Goal: Register for event/course

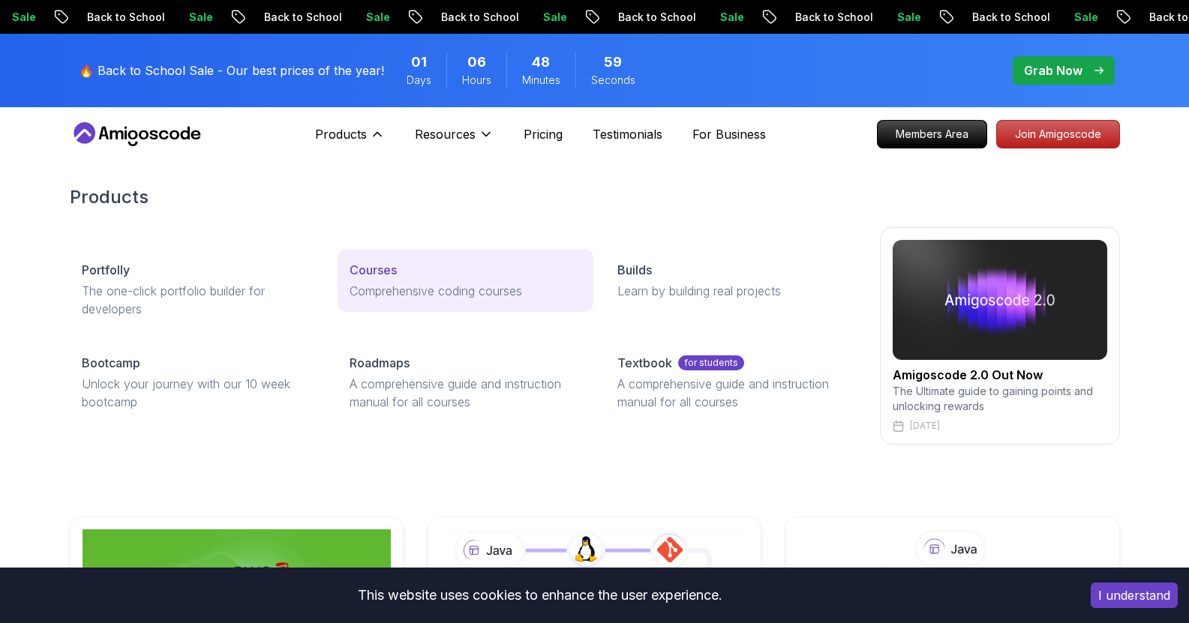
click at [371, 269] on p "Courses" at bounding box center [373, 270] width 47 height 18
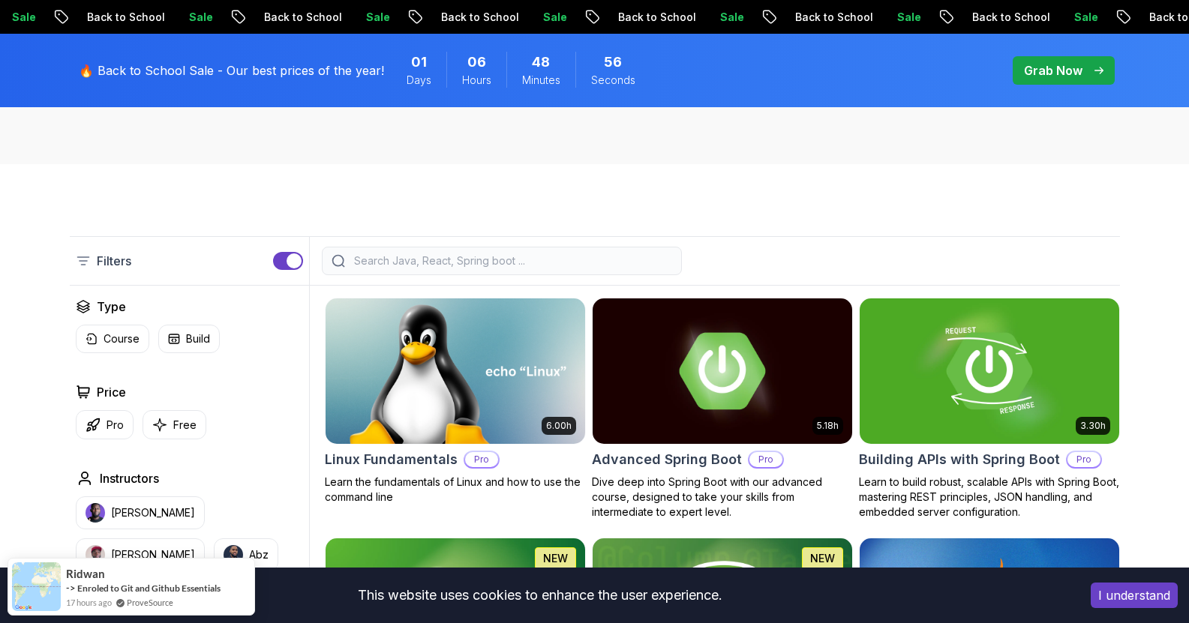
scroll to position [433, 0]
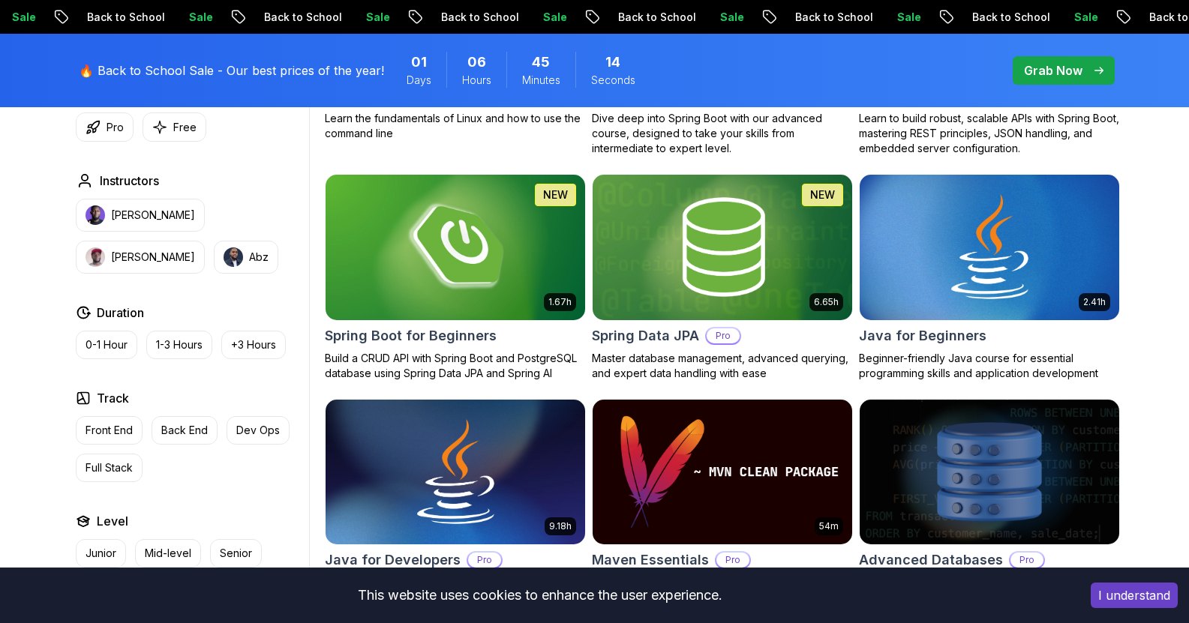
scroll to position [645, 0]
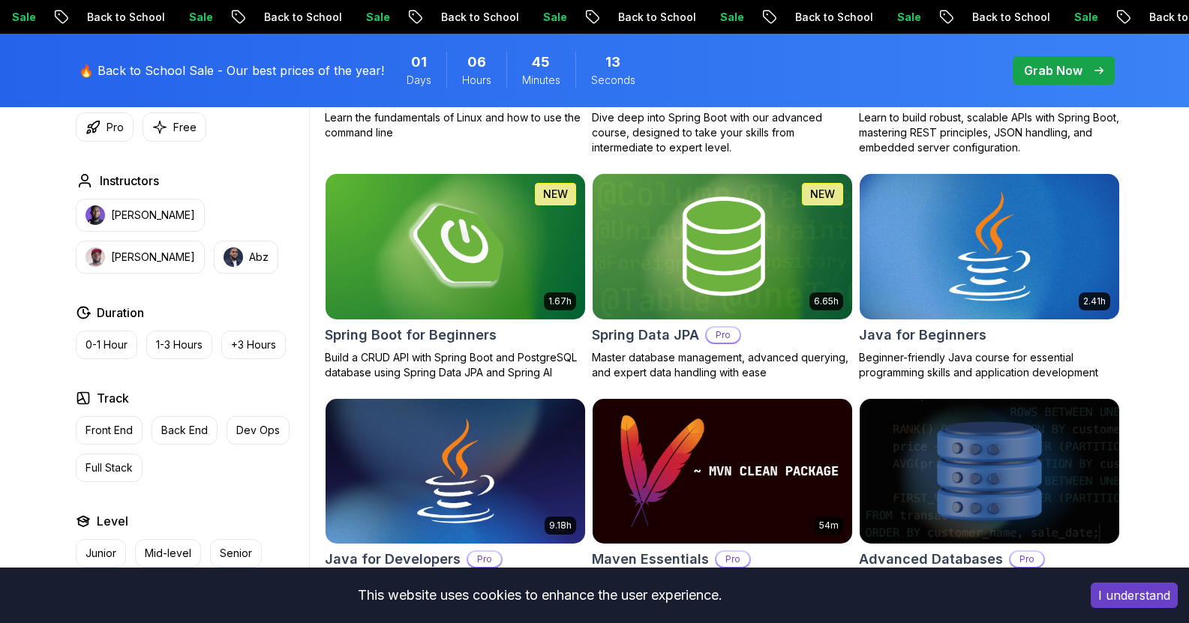
click at [969, 287] on img at bounding box center [989, 246] width 272 height 152
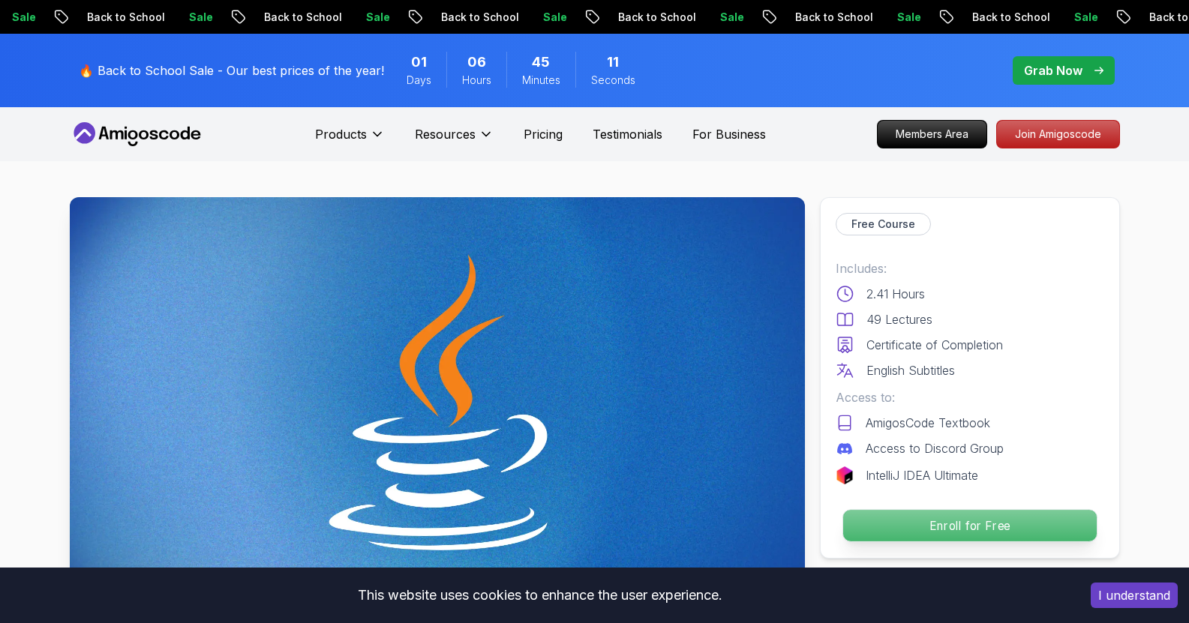
click at [896, 513] on p "Enroll for Free" at bounding box center [970, 526] width 254 height 32
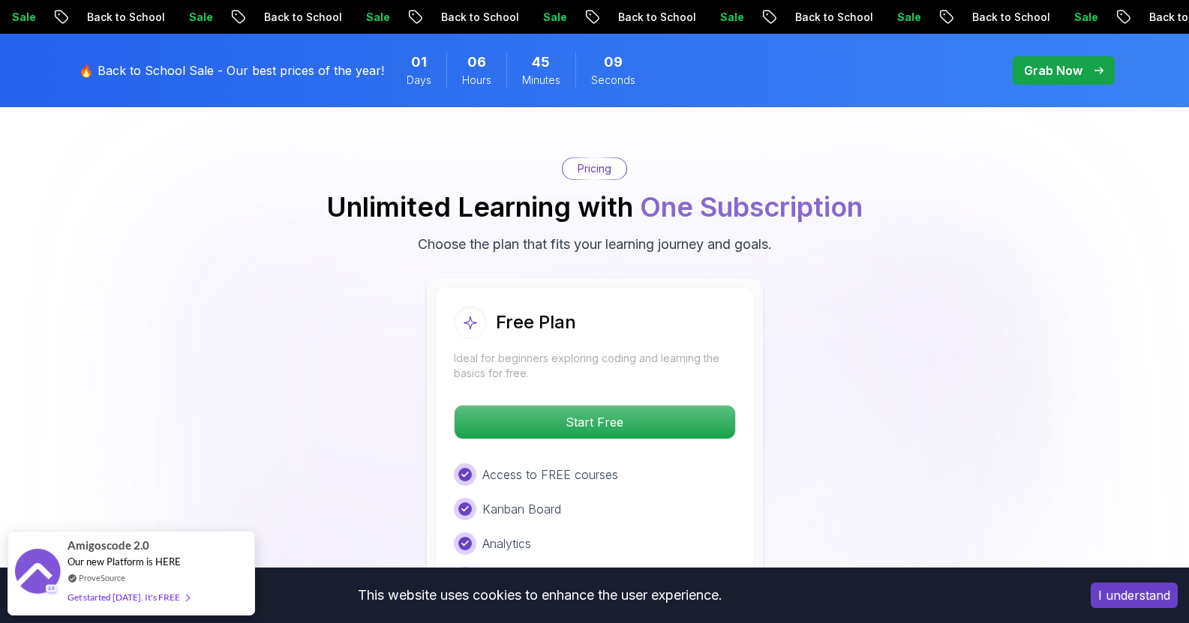
scroll to position [2992, 0]
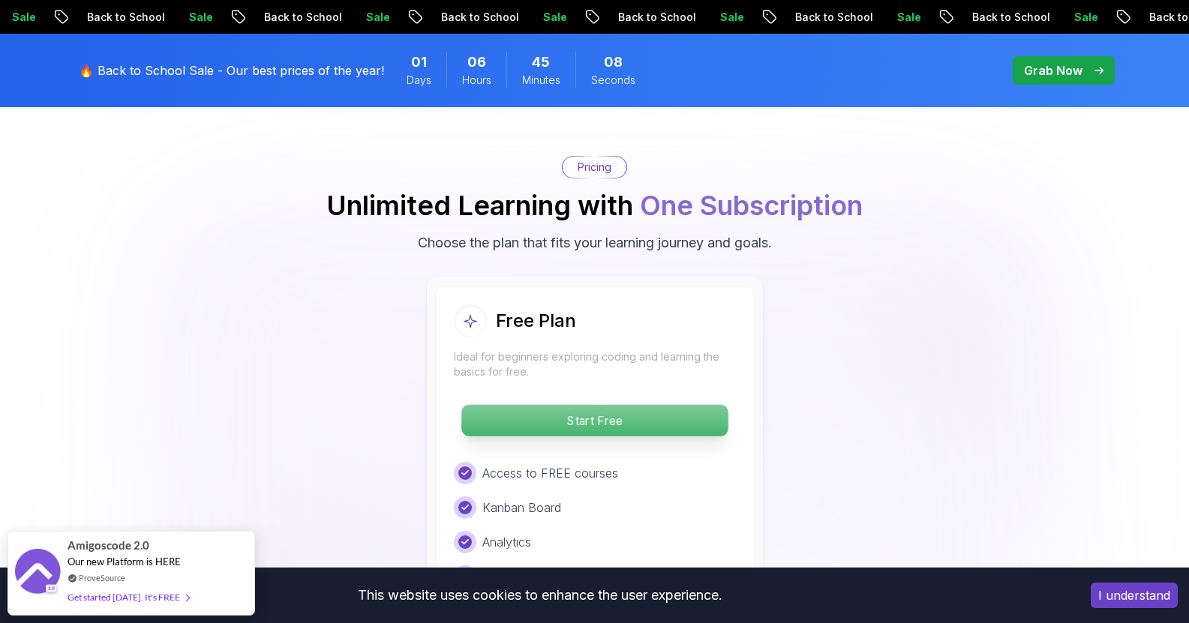
click at [656, 405] on p "Start Free" at bounding box center [594, 421] width 266 height 32
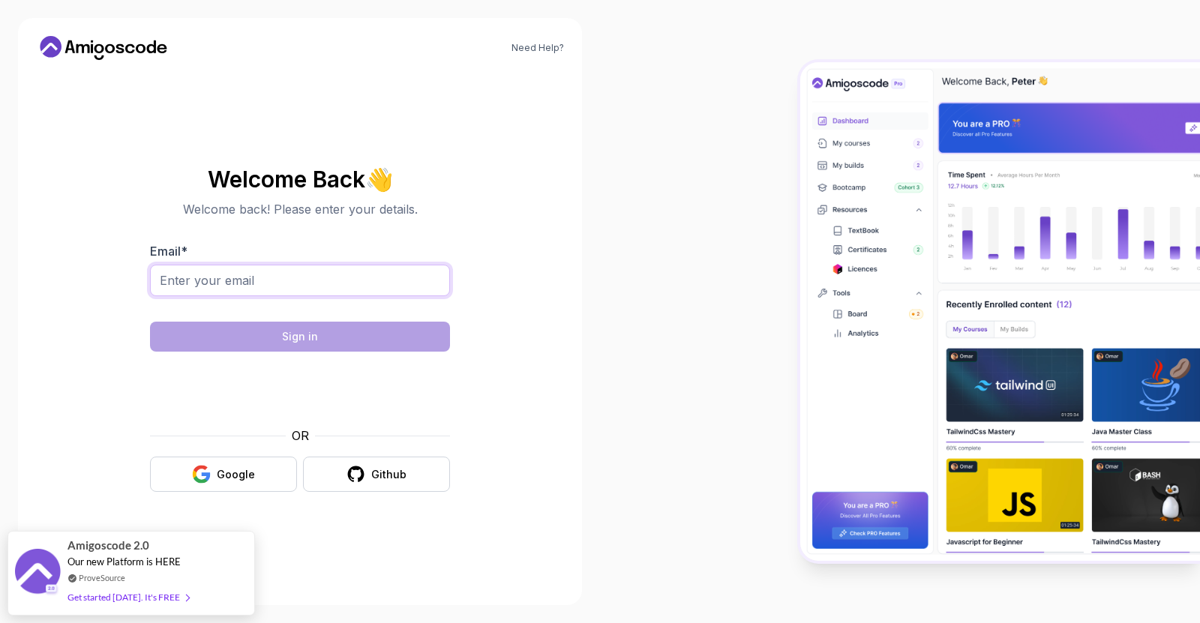
click at [238, 281] on input "Email *" at bounding box center [300, 281] width 300 height 32
type input "[EMAIL_ADDRESS][DOMAIN_NAME]"
click at [218, 466] on button "Google" at bounding box center [223, 474] width 147 height 35
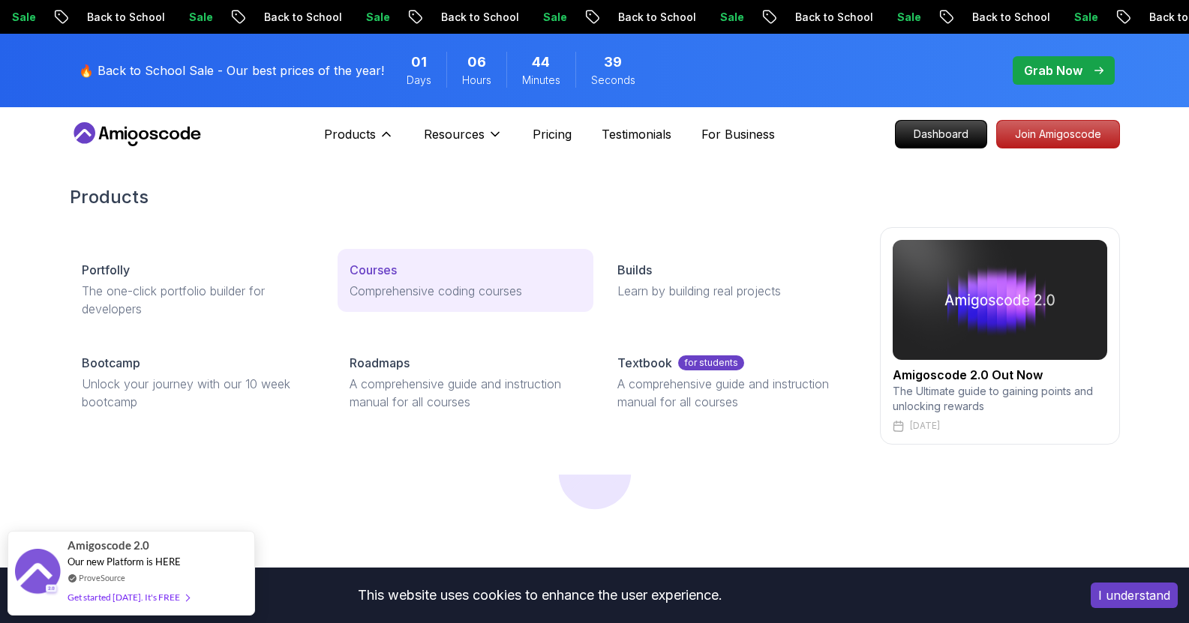
click at [396, 296] on p "Comprehensive coding courses" at bounding box center [466, 291] width 232 height 18
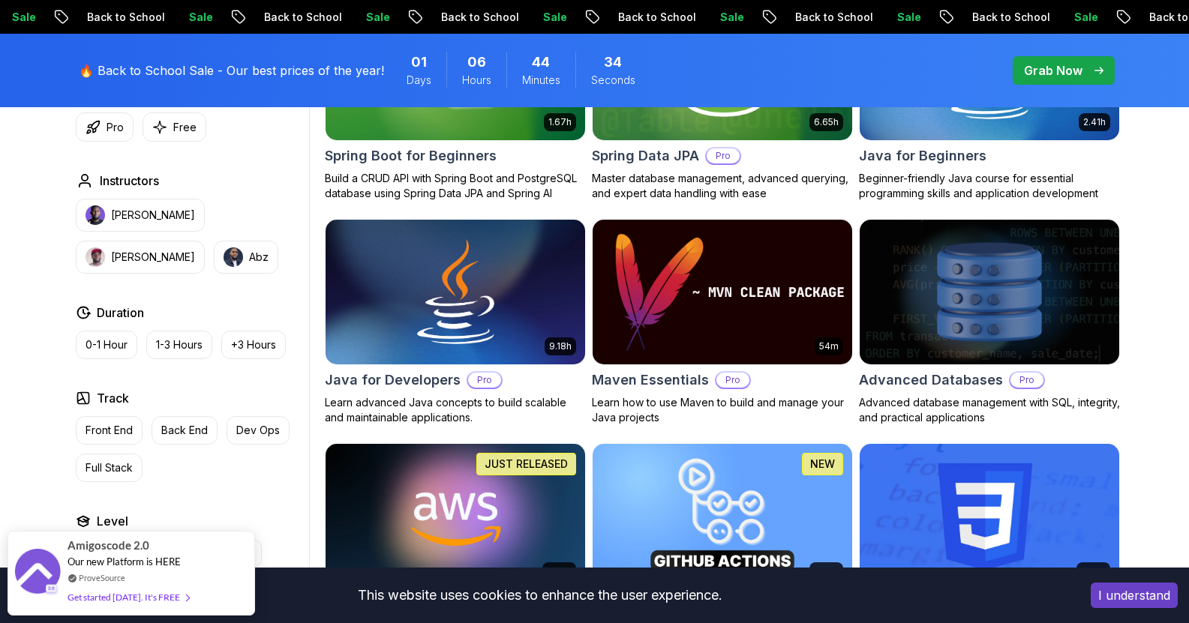
scroll to position [825, 0]
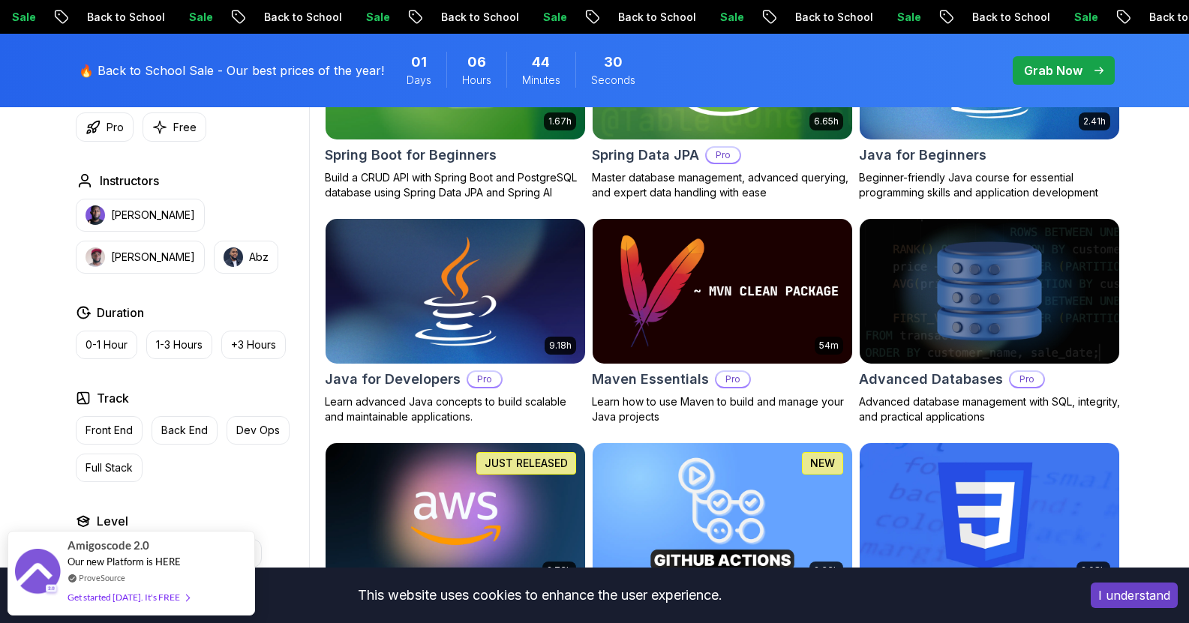
click at [380, 311] on img at bounding box center [455, 291] width 272 height 152
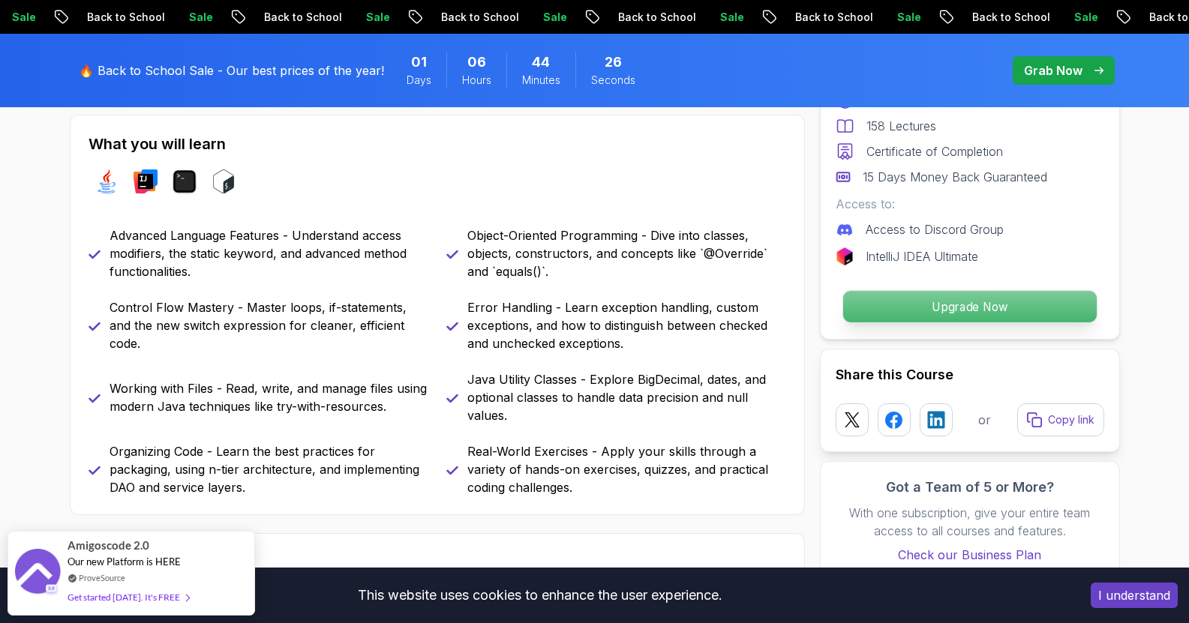
click at [957, 309] on p "Upgrade Now" at bounding box center [970, 307] width 254 height 32
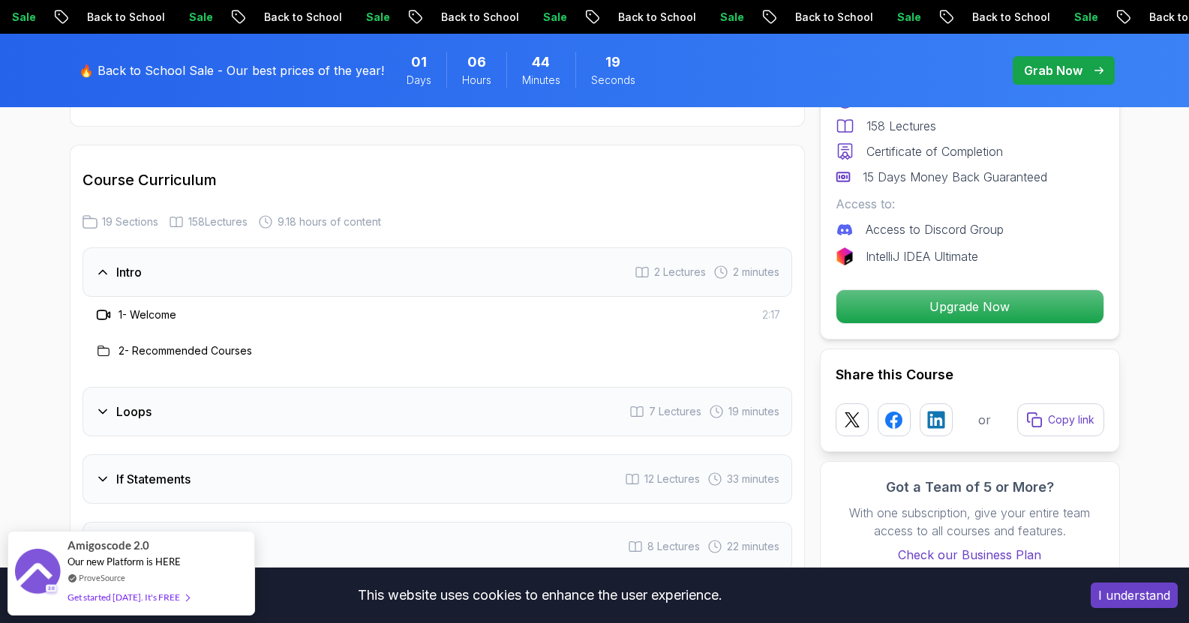
scroll to position [1917, 0]
click at [122, 401] on h3 "Loops" at bounding box center [133, 410] width 35 height 18
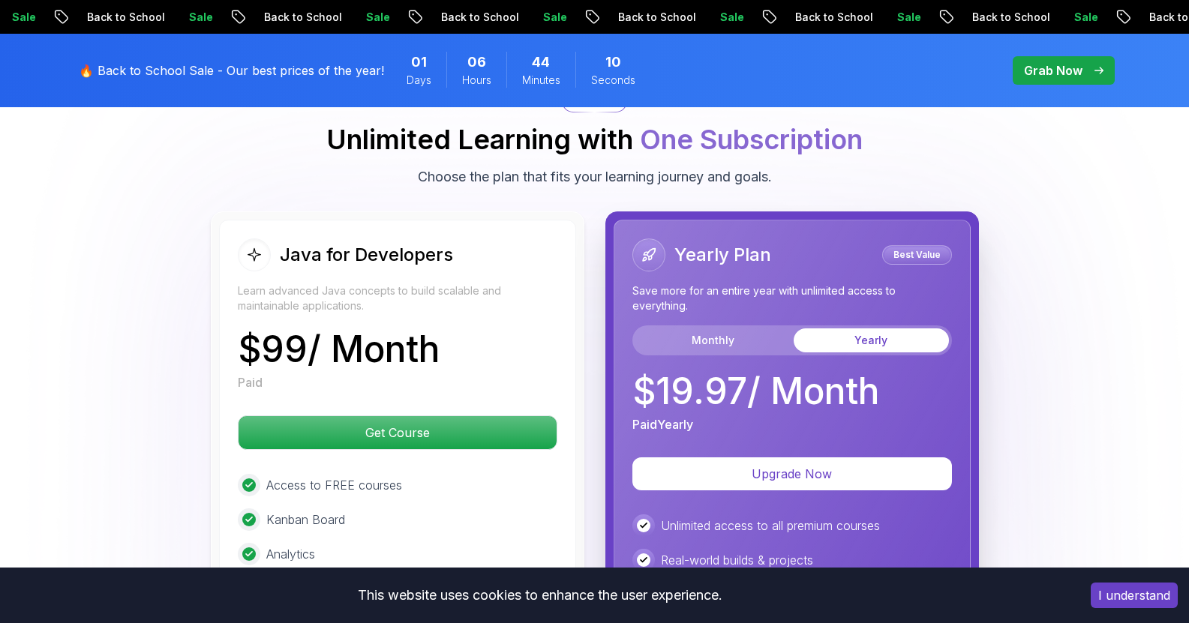
scroll to position [3807, 0]
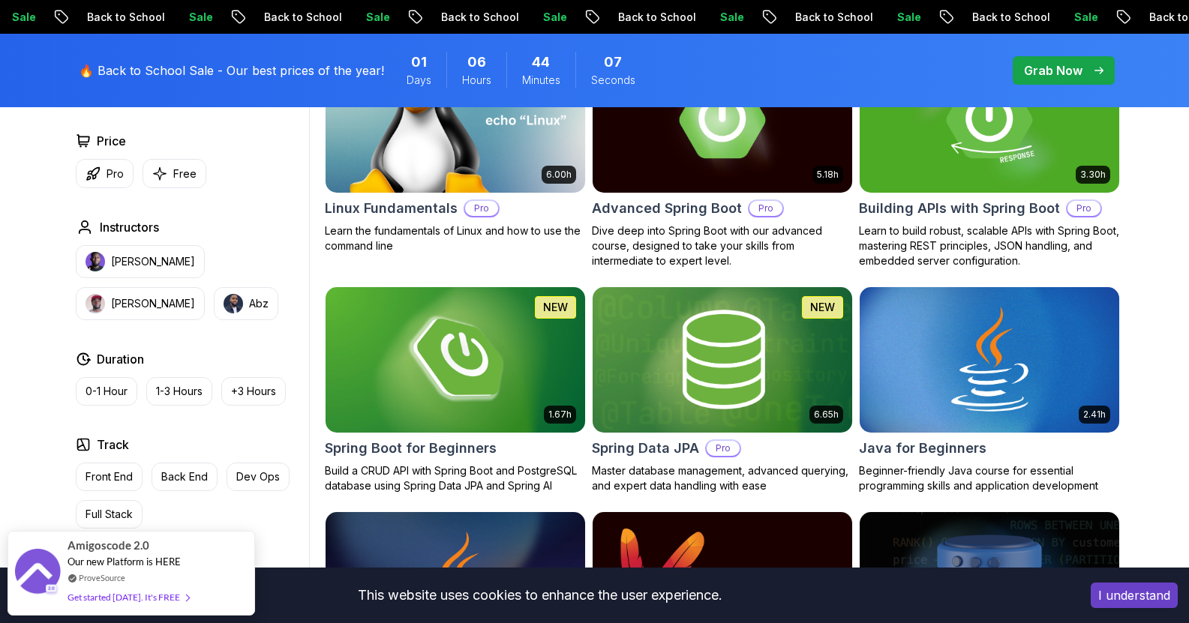
scroll to position [535, 0]
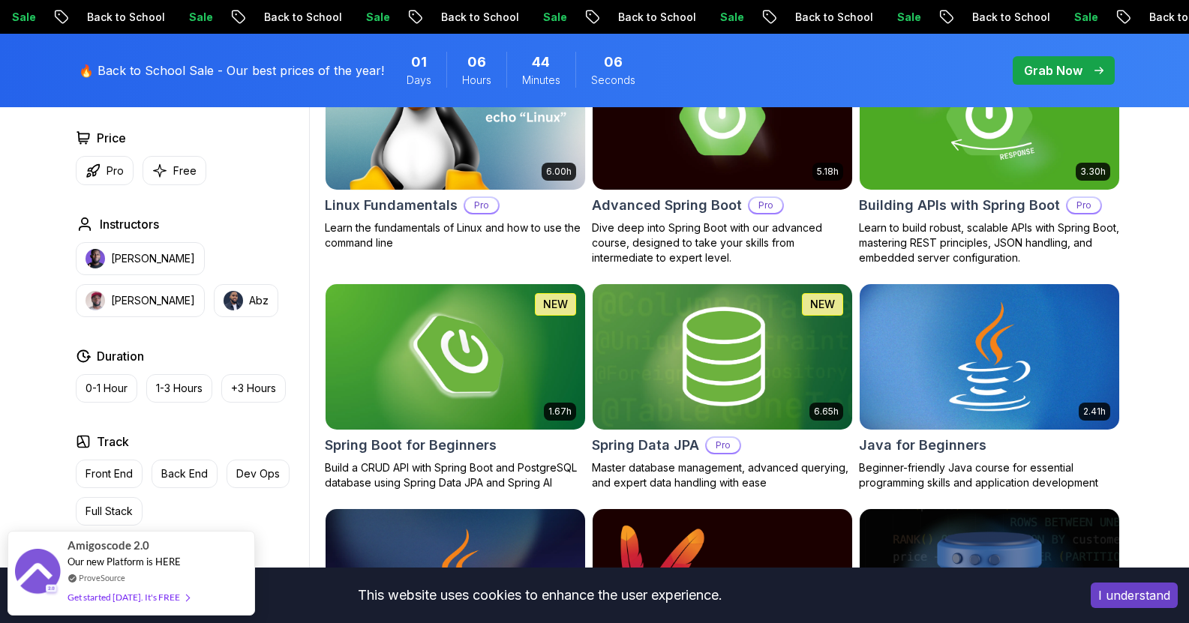
click at [1032, 330] on img at bounding box center [989, 357] width 272 height 152
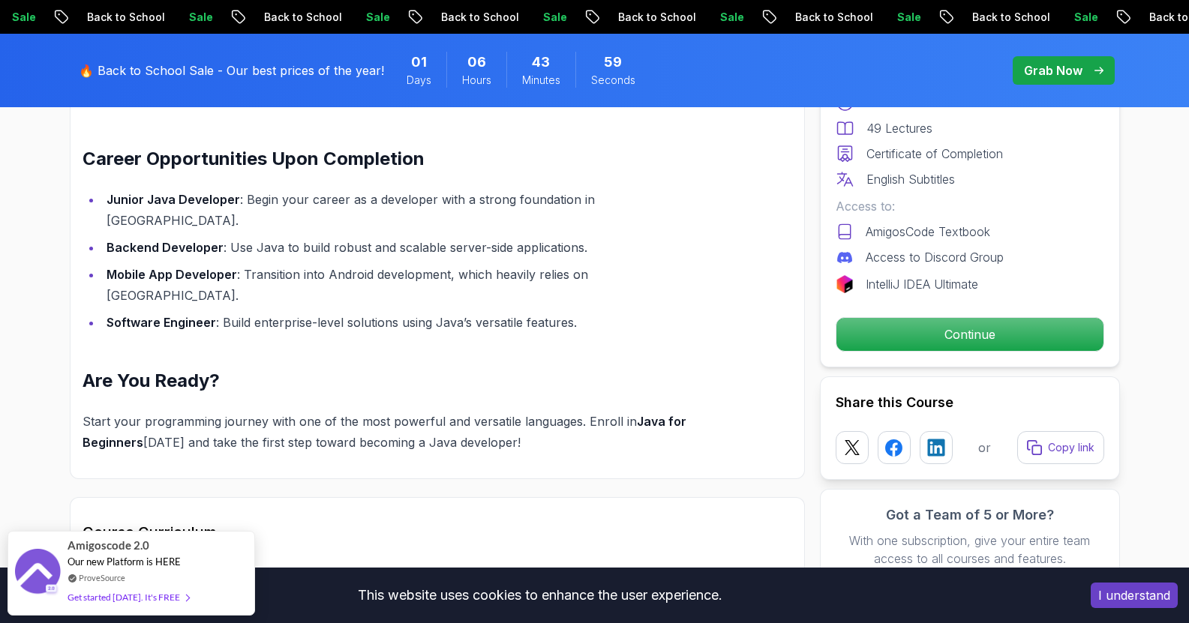
scroll to position [1769, 0]
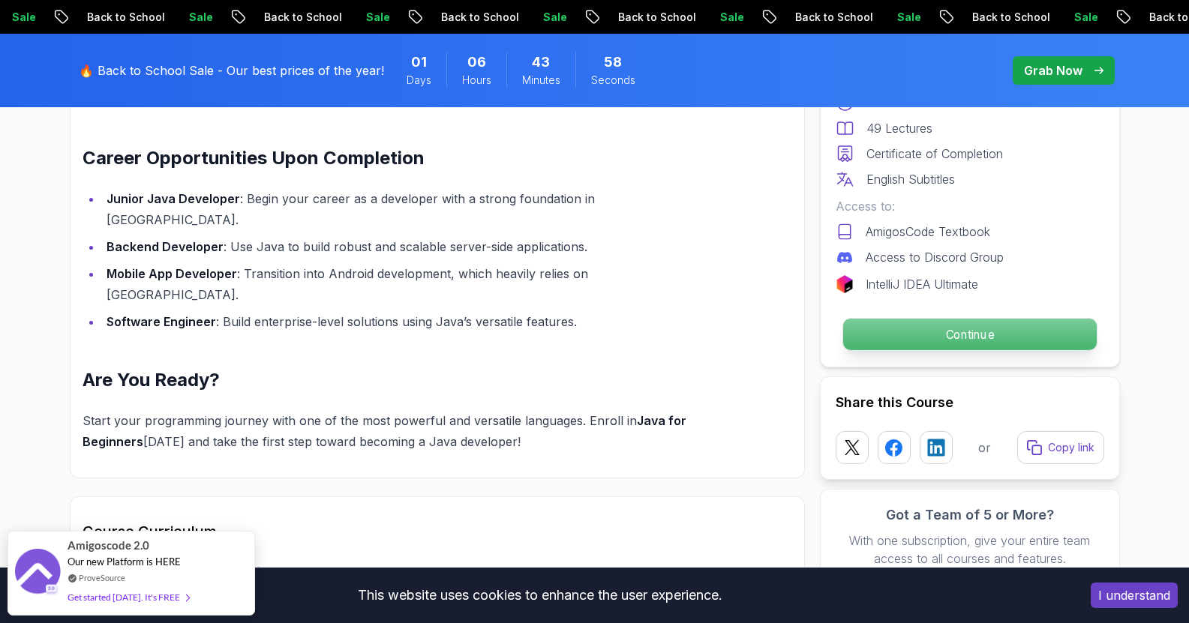
click at [892, 325] on p "Continue" at bounding box center [970, 335] width 254 height 32
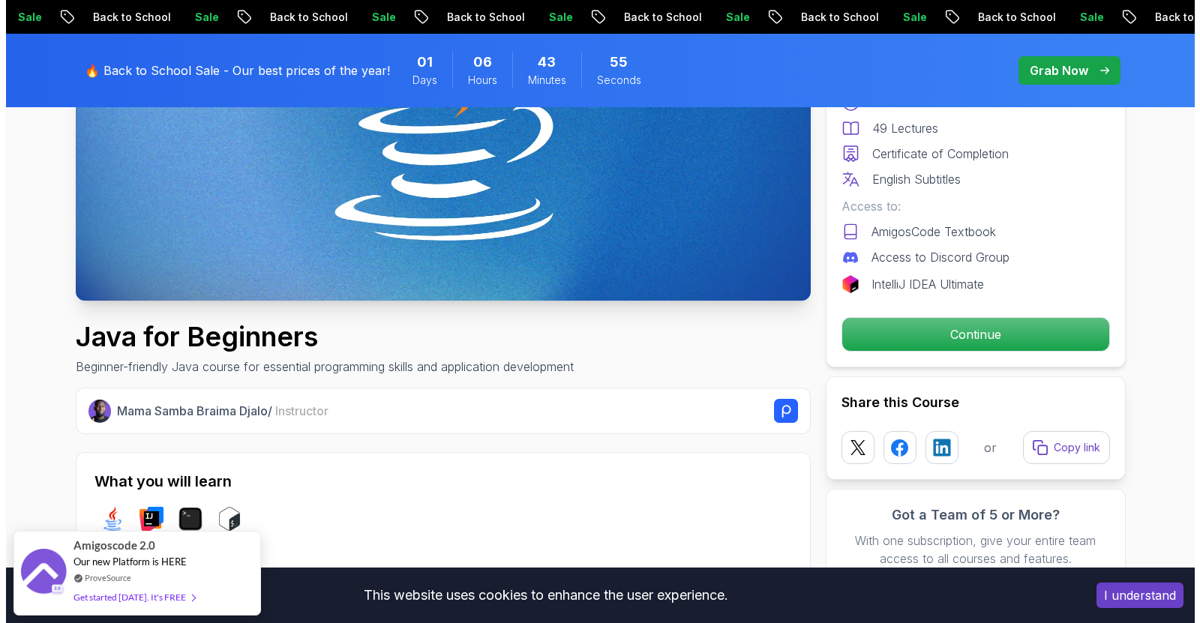
scroll to position [0, 0]
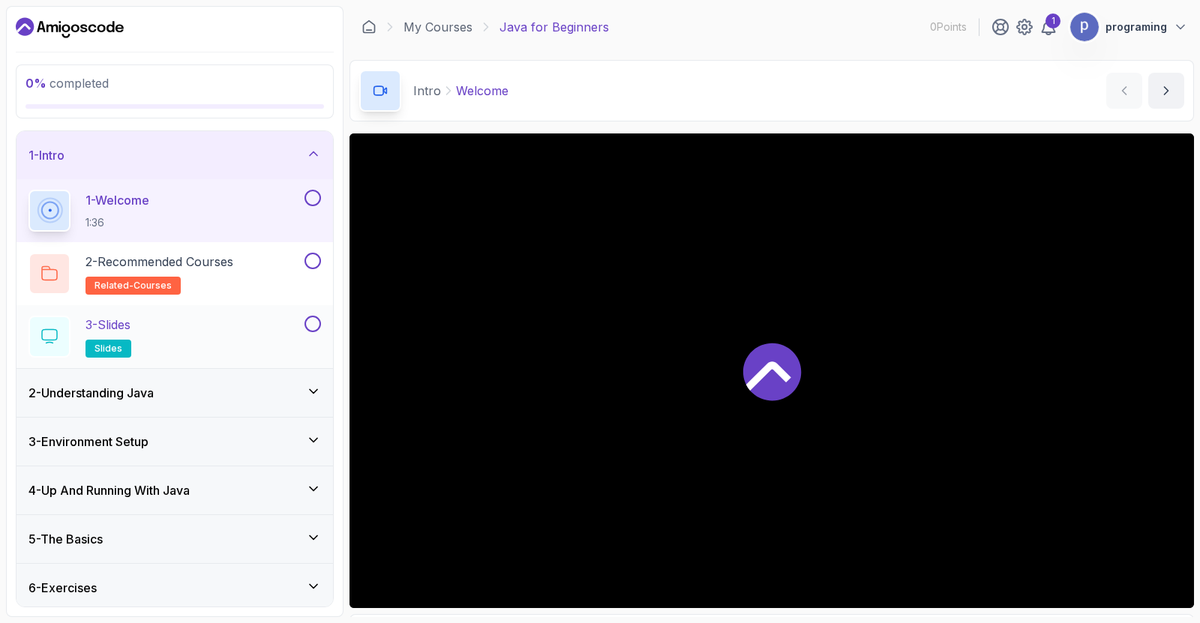
scroll to position [54, 0]
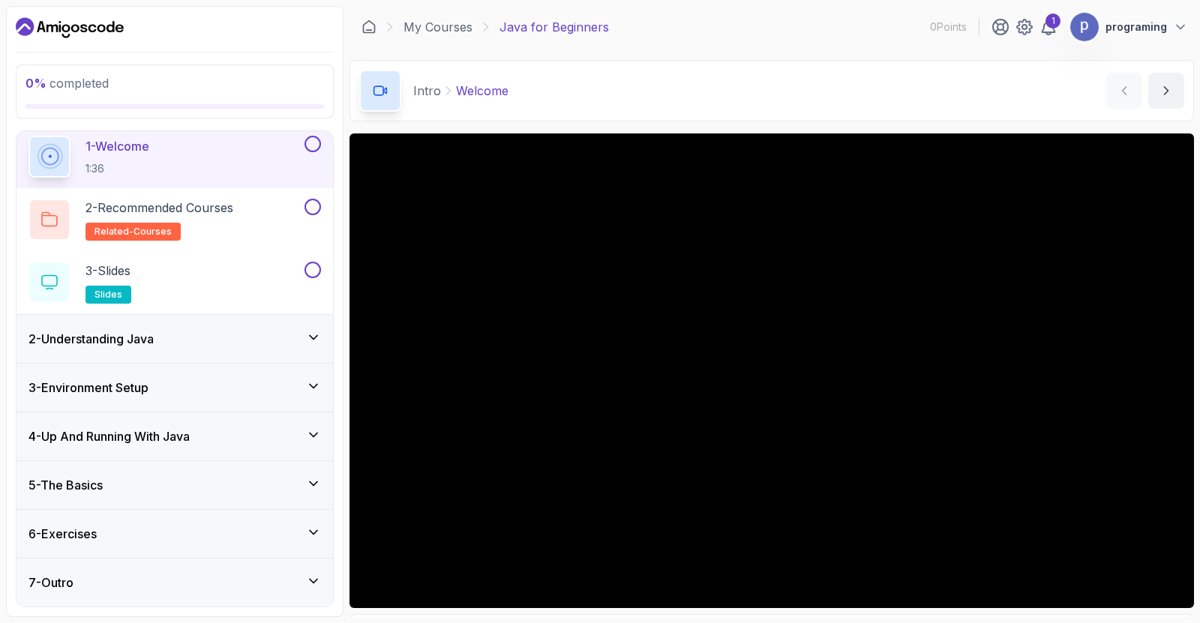
click at [245, 355] on div "2 - Understanding Java" at bounding box center [175, 339] width 317 height 48
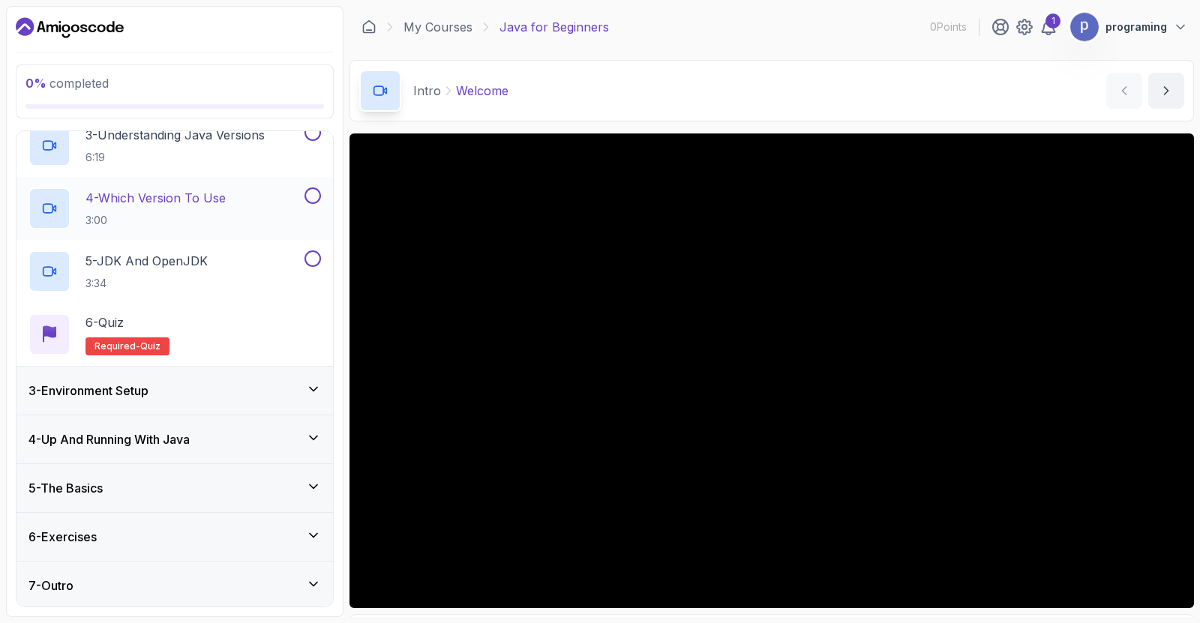
scroll to position [242, 0]
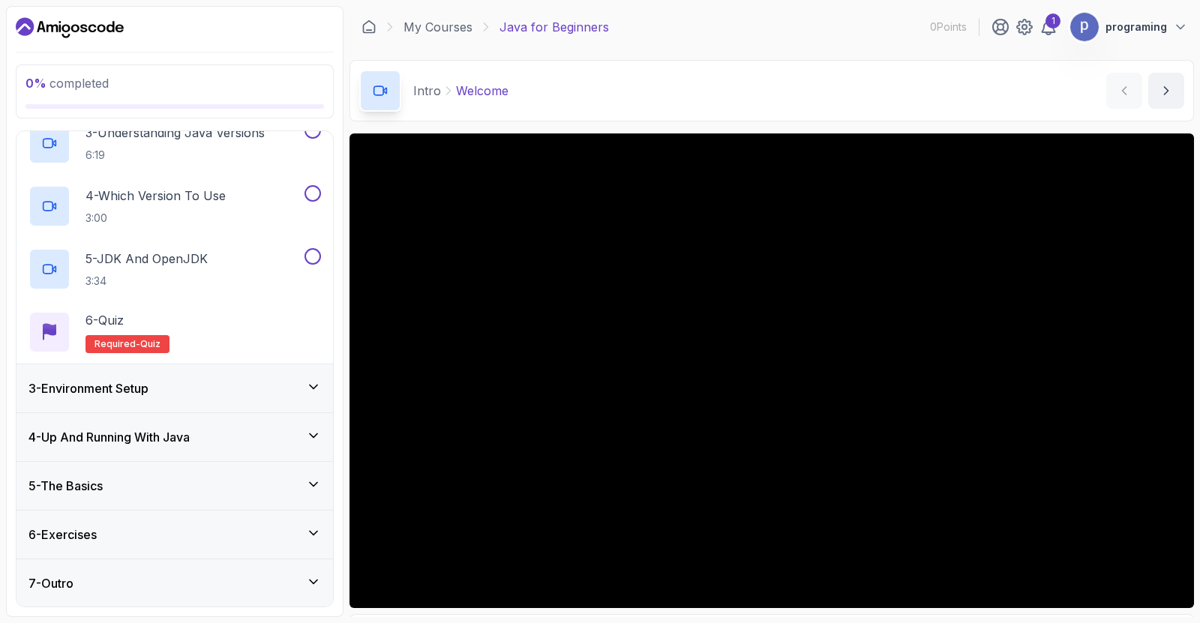
click at [288, 474] on div "5 - The Basics" at bounding box center [175, 486] width 317 height 48
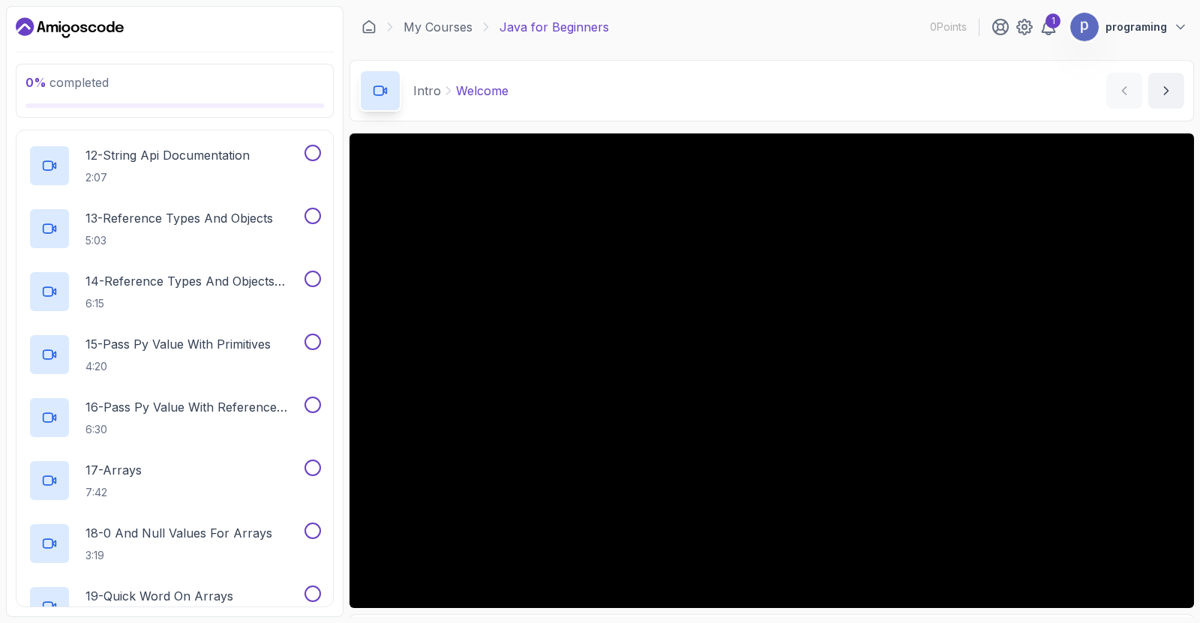
scroll to position [1125, 0]
